Goal: Task Accomplishment & Management: Manage account settings

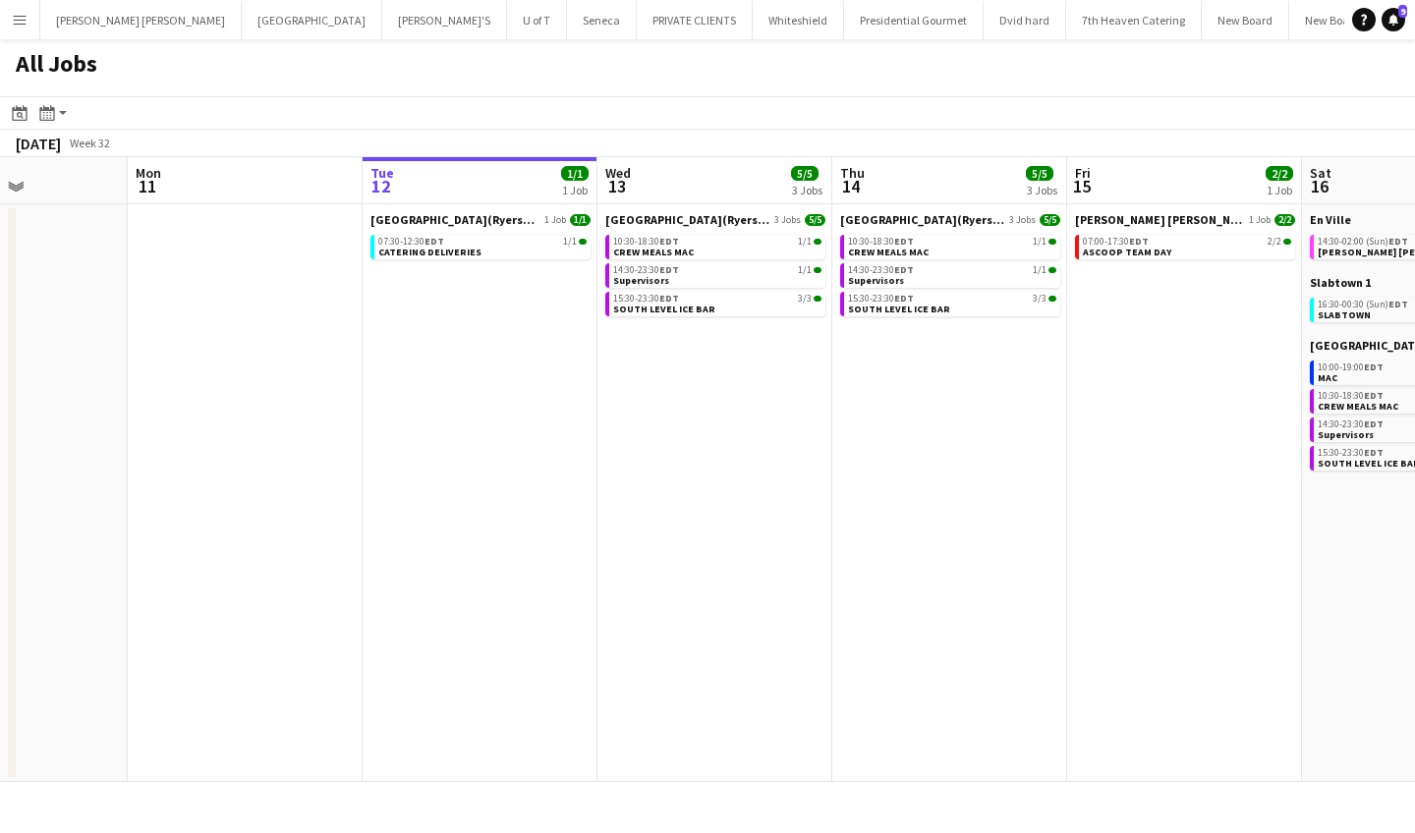
scroll to position [0, 579]
click at [717, 245] on div "10:30-18:30 EDT 1/1" at bounding box center [715, 242] width 208 height 10
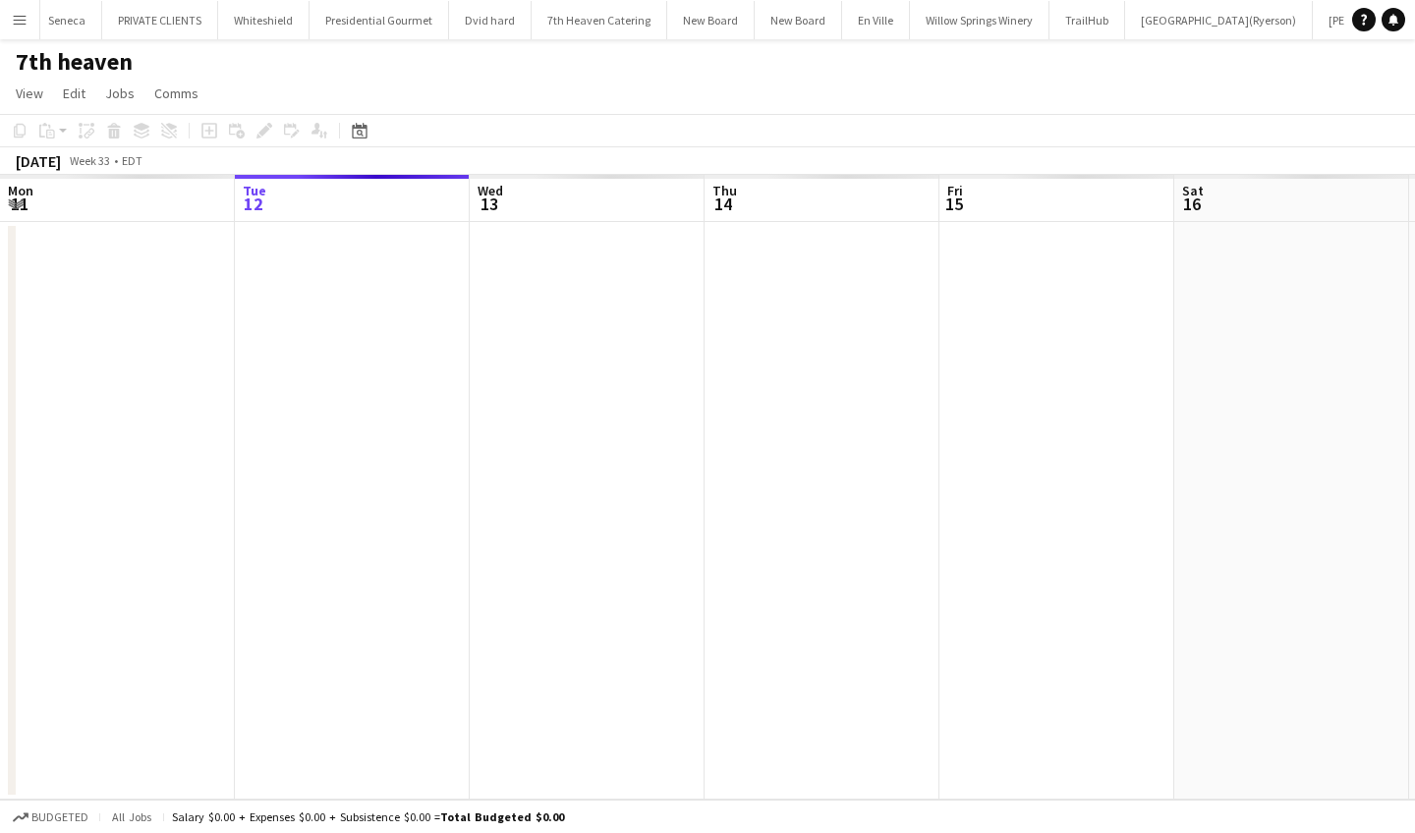
scroll to position [0, 556]
click at [18, 27] on app-icon "Menu" at bounding box center [20, 20] width 16 height 16
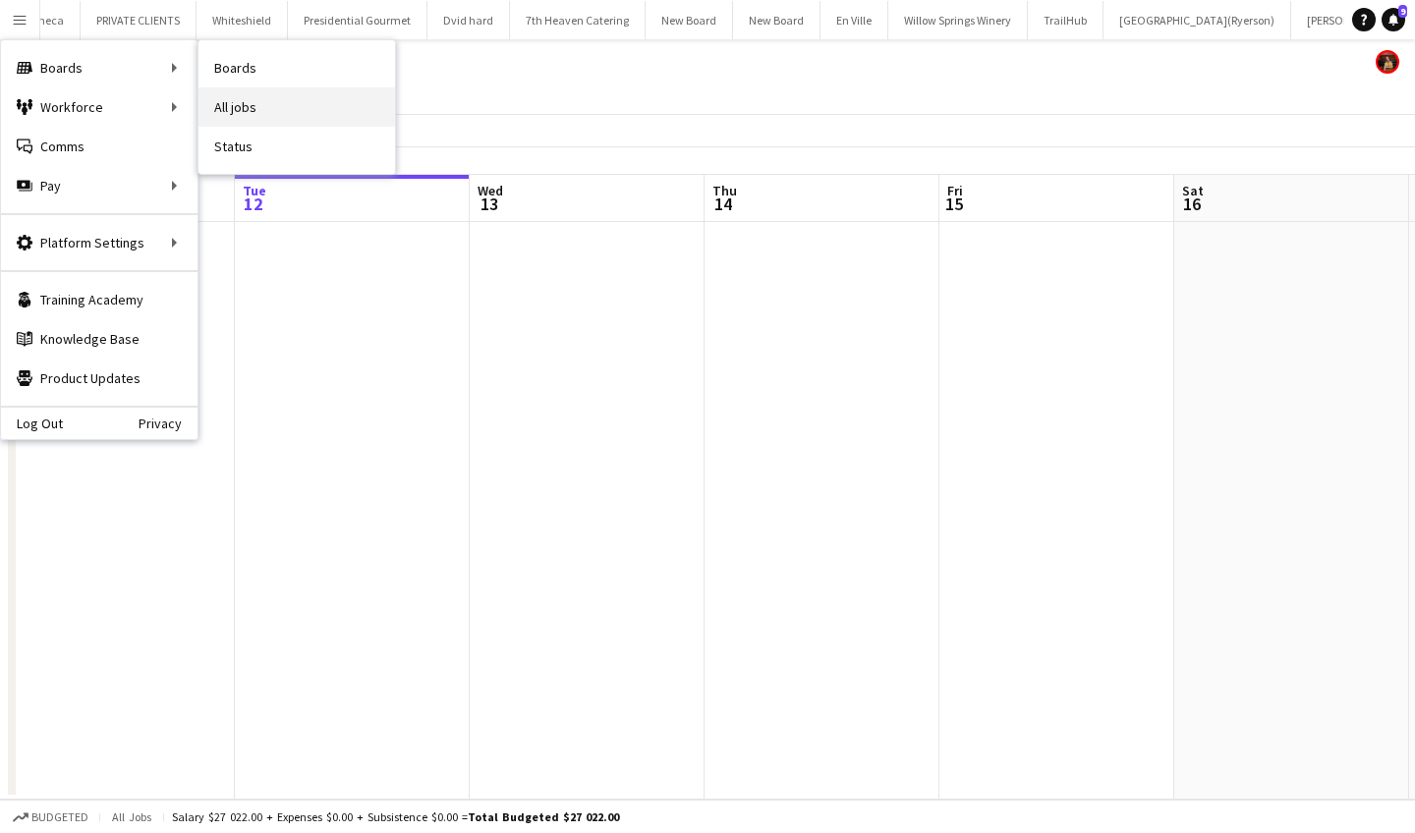
click at [256, 93] on link "All jobs" at bounding box center [296, 106] width 197 height 39
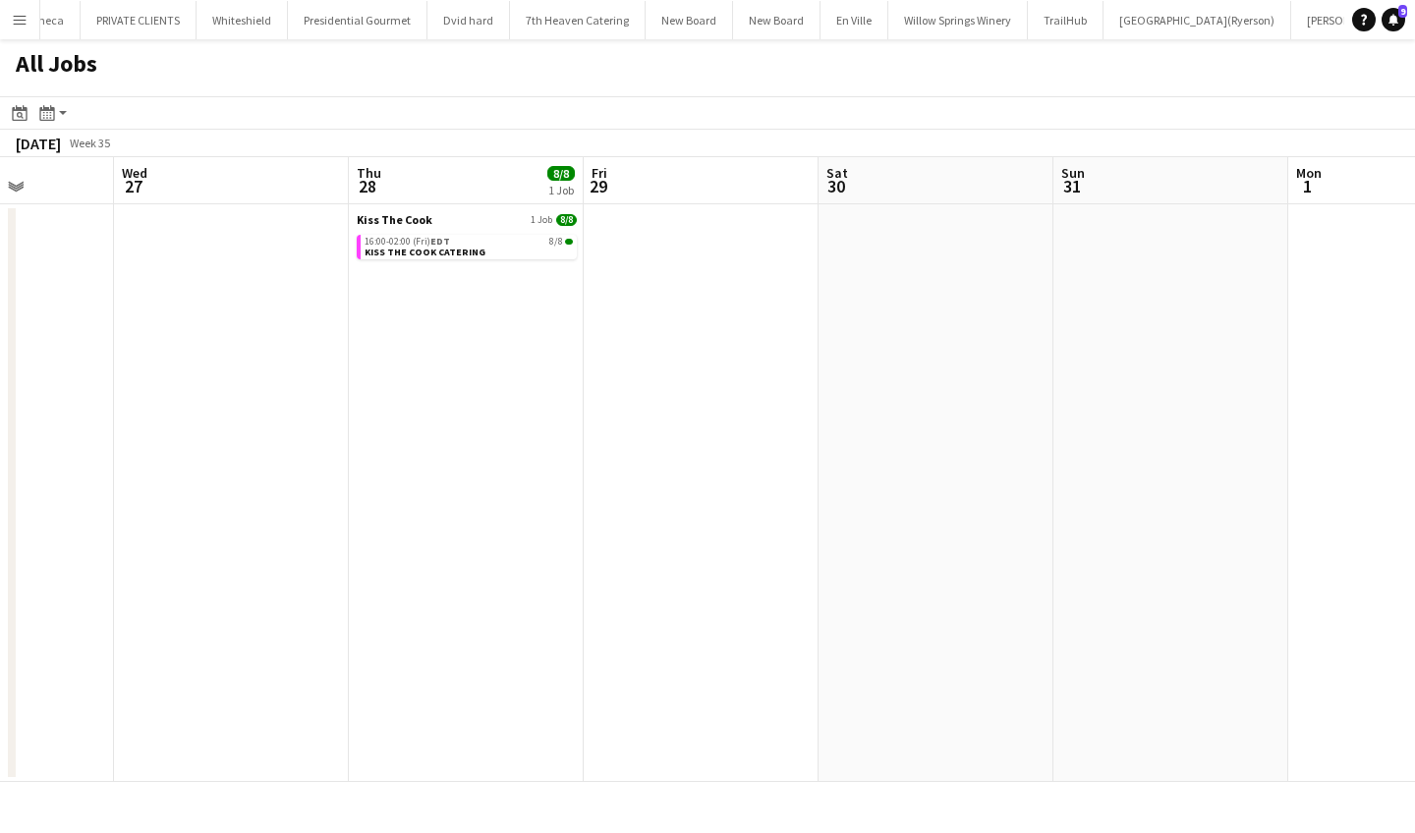
scroll to position [0, 827]
click at [18, 24] on app-icon "Menu" at bounding box center [20, 20] width 16 height 16
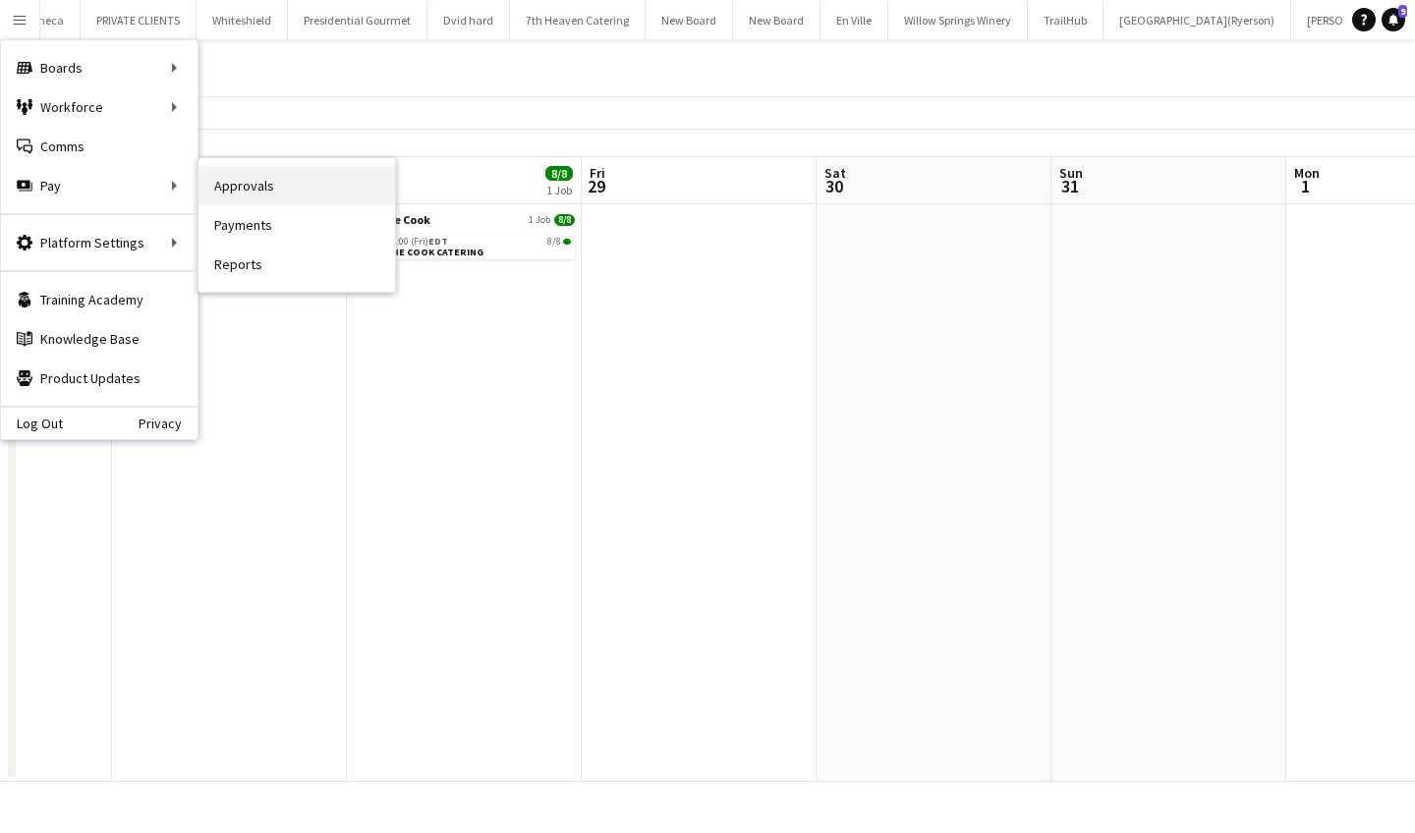
click at [271, 184] on link "Approvals" at bounding box center [296, 185] width 197 height 39
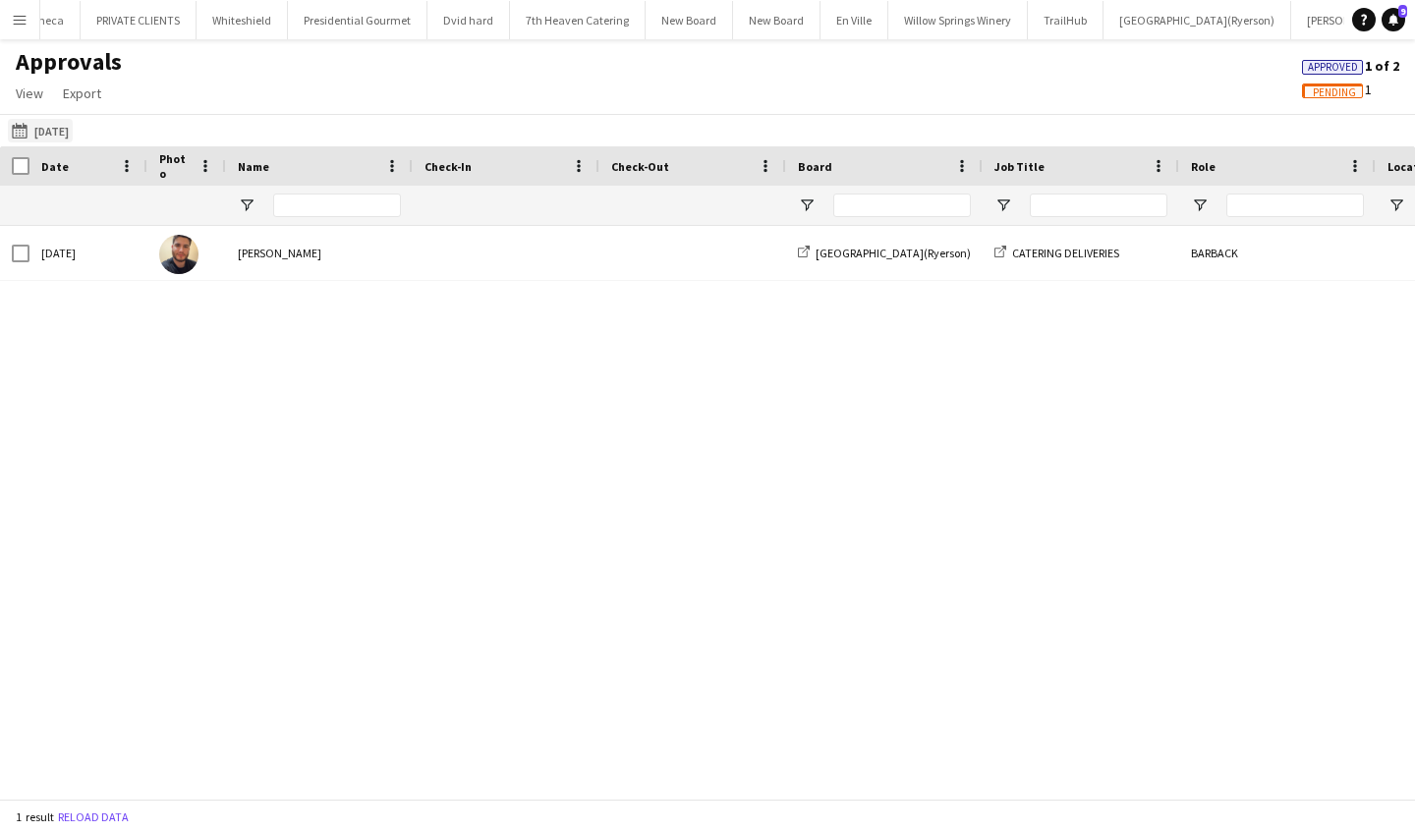
click at [21, 129] on app-icon "[DATE]" at bounding box center [23, 131] width 23 height 16
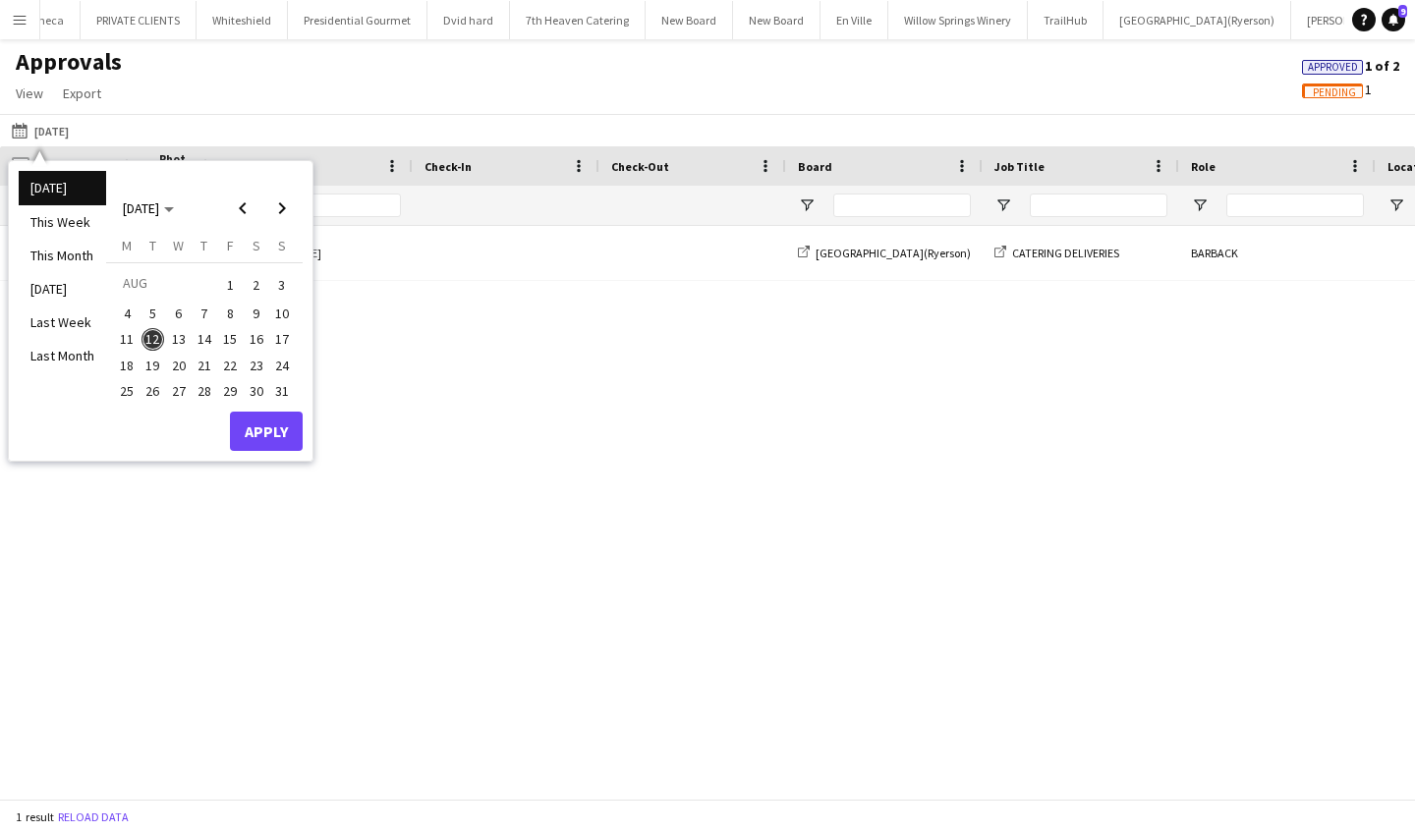
click at [227, 285] on span "1" at bounding box center [230, 285] width 24 height 28
click at [158, 336] on span "12" at bounding box center [154, 340] width 24 height 24
click at [288, 425] on button "Apply" at bounding box center [266, 431] width 73 height 39
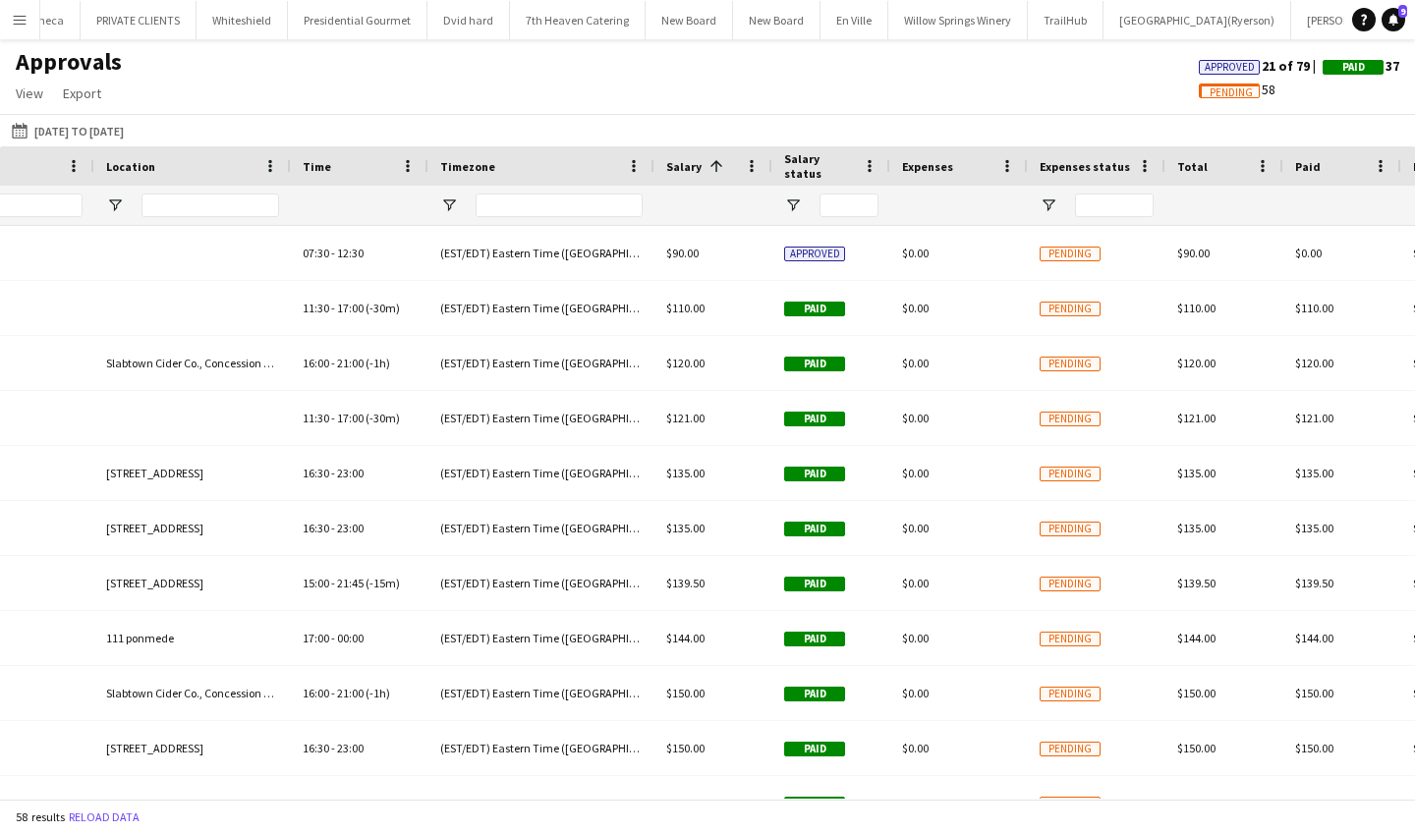
click at [802, 174] on div "Salary status" at bounding box center [819, 165] width 71 height 29
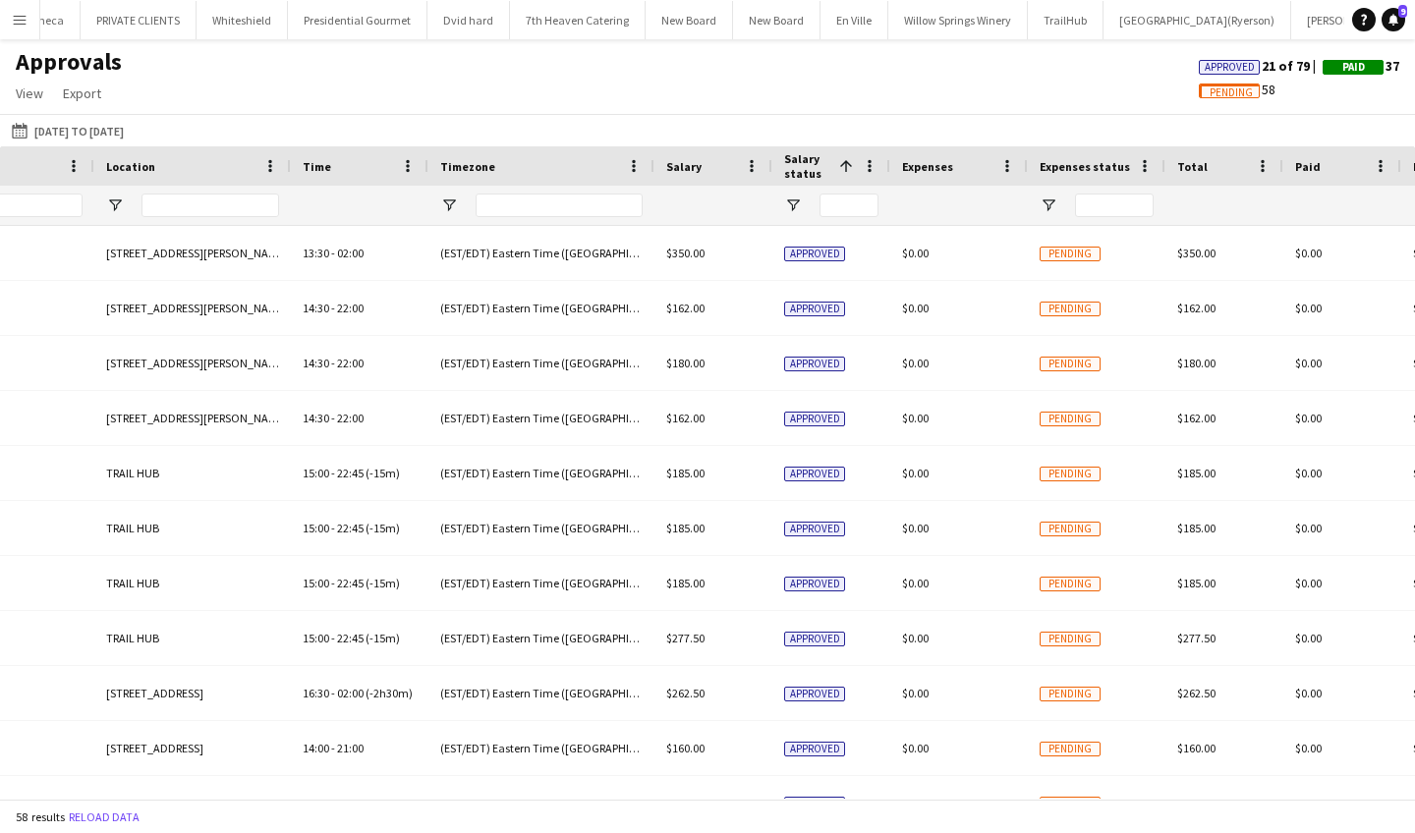
click at [682, 167] on span "Salary" at bounding box center [683, 166] width 35 height 15
